Goal: Communication & Community: Answer question/provide support

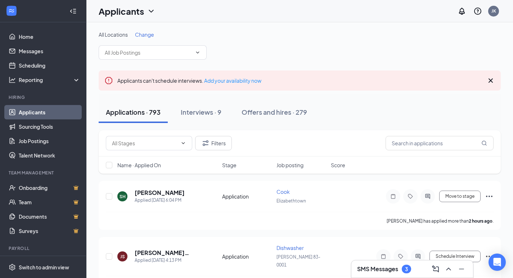
click at [370, 269] on h3 "SMS Messages" at bounding box center [377, 270] width 41 height 8
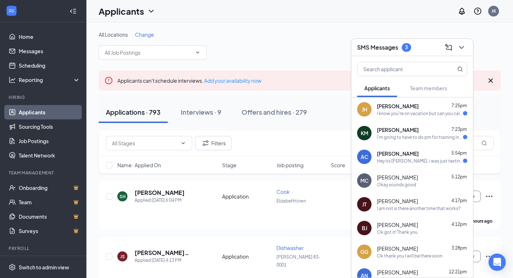
click at [391, 116] on div "I know you're on vacation but can you call me when you get a minute please" at bounding box center [420, 114] width 86 height 6
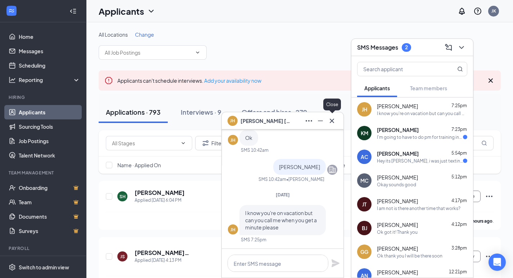
click at [331, 119] on icon "Cross" at bounding box center [332, 121] width 4 height 4
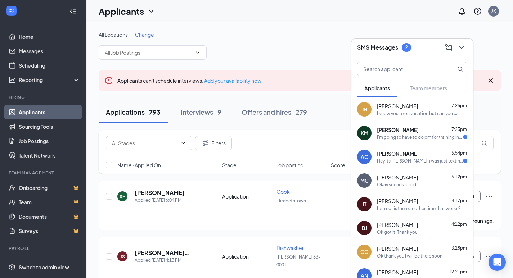
click at [407, 130] on span "[PERSON_NAME]" at bounding box center [398, 129] width 42 height 7
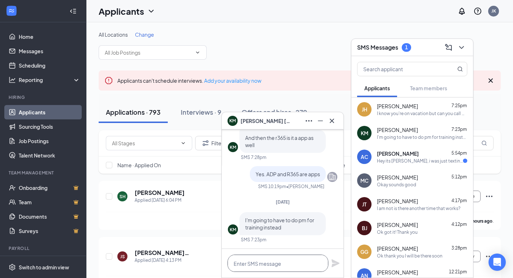
click at [247, 260] on textarea at bounding box center [278, 263] width 101 height 17
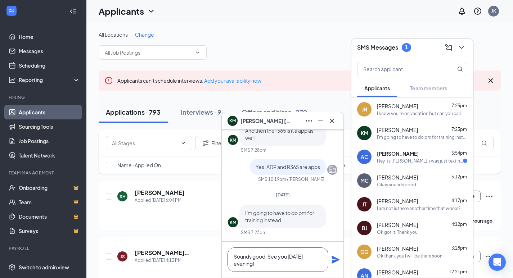
type textarea "Sounds good. See you [DATE] evening!"
click at [333, 260] on icon "Plane" at bounding box center [336, 260] width 8 height 8
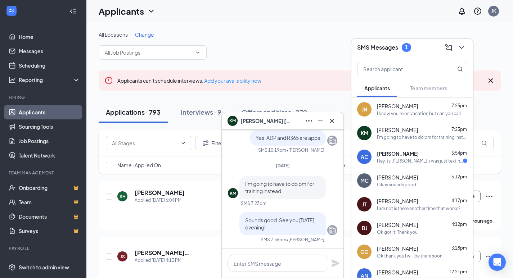
click at [393, 157] on div "[PERSON_NAME] 5:54pm Hey its [PERSON_NAME], i was just texting to ask if you we…" at bounding box center [422, 157] width 90 height 14
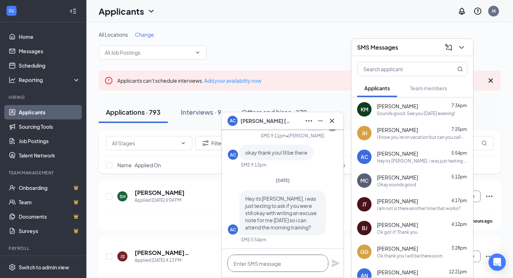
click at [243, 264] on textarea at bounding box center [278, 263] width 101 height 17
type textarea "Yes ma'am"
click at [336, 264] on icon "Plane" at bounding box center [336, 264] width 8 height 8
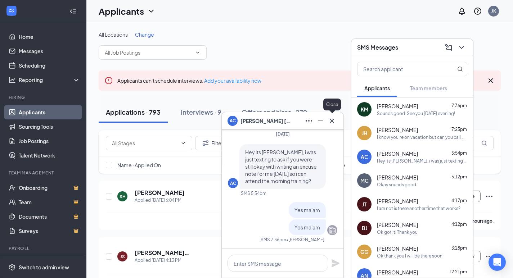
click at [334, 119] on icon "Cross" at bounding box center [332, 121] width 4 height 4
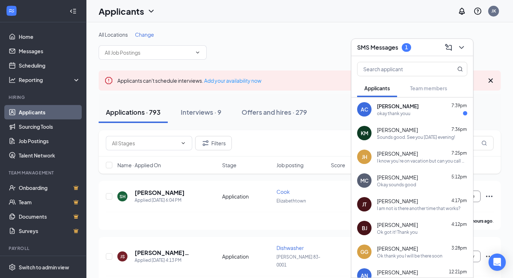
click at [394, 107] on span "[PERSON_NAME]" at bounding box center [398, 106] width 42 height 7
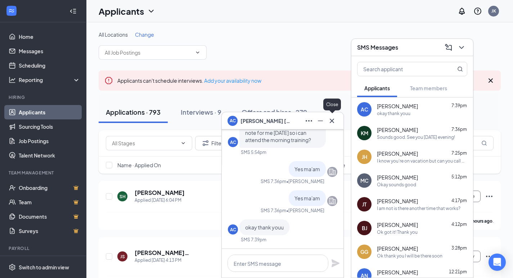
click at [334, 121] on icon "Cross" at bounding box center [332, 121] width 9 height 9
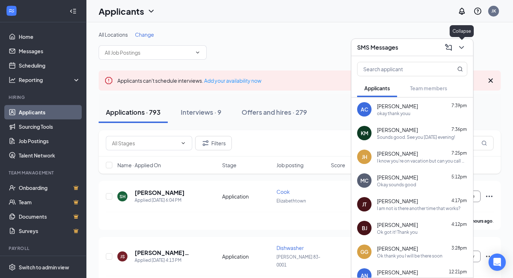
click at [459, 50] on icon "ChevronDown" at bounding box center [462, 47] width 9 height 9
